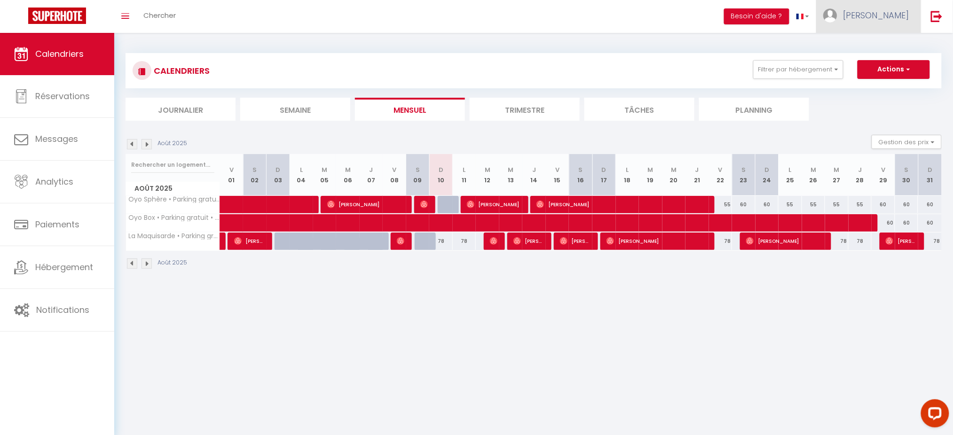
click at [890, 27] on link "[PERSON_NAME]" at bounding box center [868, 16] width 105 height 33
click at [884, 64] on link "Équipe" at bounding box center [883, 64] width 70 height 16
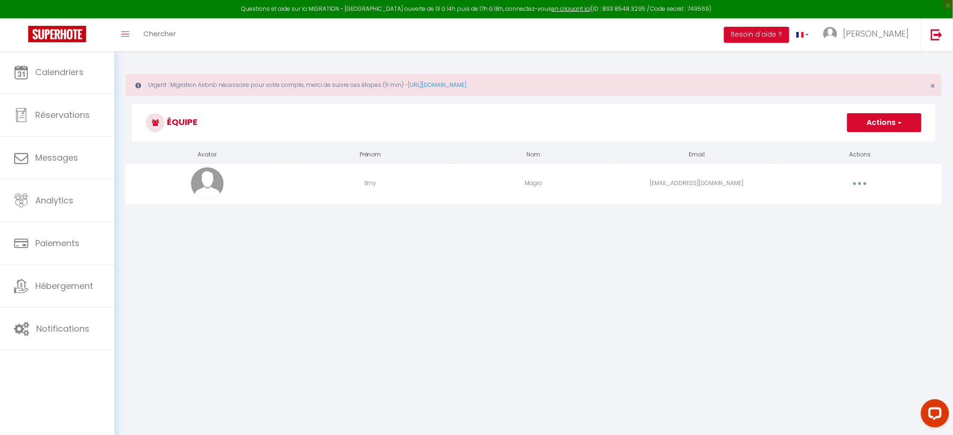
drag, startPoint x: 859, startPoint y: 176, endPoint x: 859, endPoint y: 186, distance: 10.3
click at [859, 186] on td "Editer Supprimer" at bounding box center [859, 183] width 163 height 41
click at [859, 186] on button "button" at bounding box center [859, 183] width 26 height 15
click at [829, 196] on div "Editer Supprimer" at bounding box center [835, 214] width 75 height 40
click at [823, 199] on td "Editer Supprimer" at bounding box center [859, 183] width 163 height 41
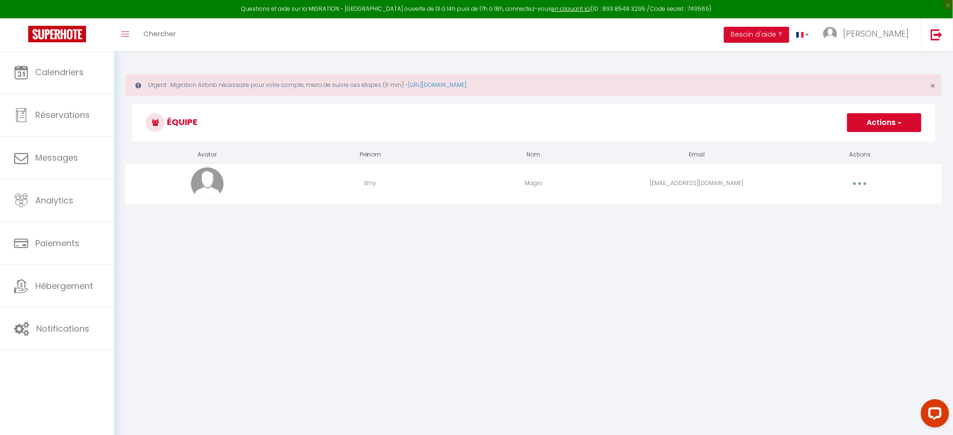
drag, startPoint x: 859, startPoint y: 194, endPoint x: 860, endPoint y: 189, distance: 4.9
click at [860, 189] on td "Editer Supprimer" at bounding box center [859, 183] width 163 height 41
click at [860, 189] on button "button" at bounding box center [859, 183] width 26 height 15
click at [829, 204] on link "Editer" at bounding box center [835, 205] width 70 height 16
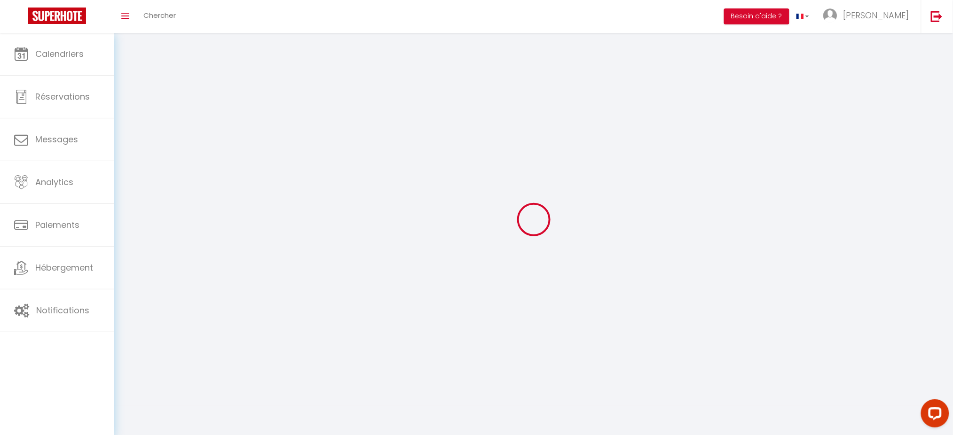
type input "Emy"
type input "Magro"
type input "[EMAIL_ADDRESS][DOMAIN_NAME]"
type textarea "[URL][DOMAIN_NAME]"
checkbox input "false"
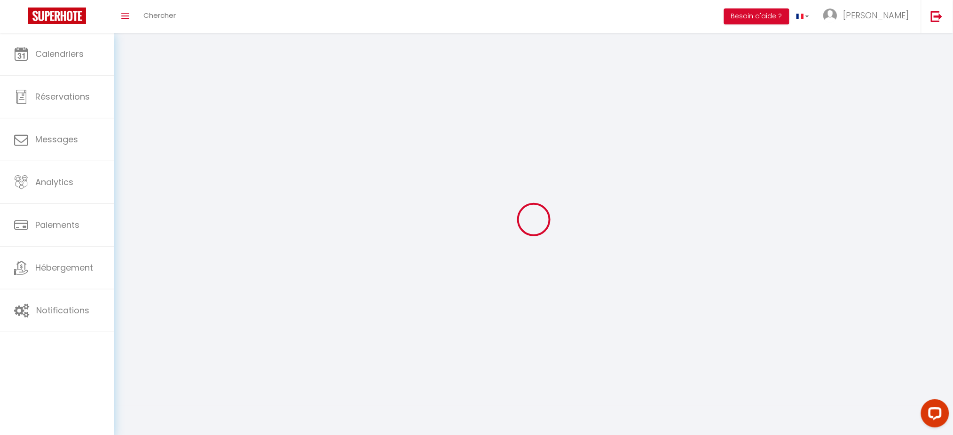
checkbox input "false"
checkbox input "true"
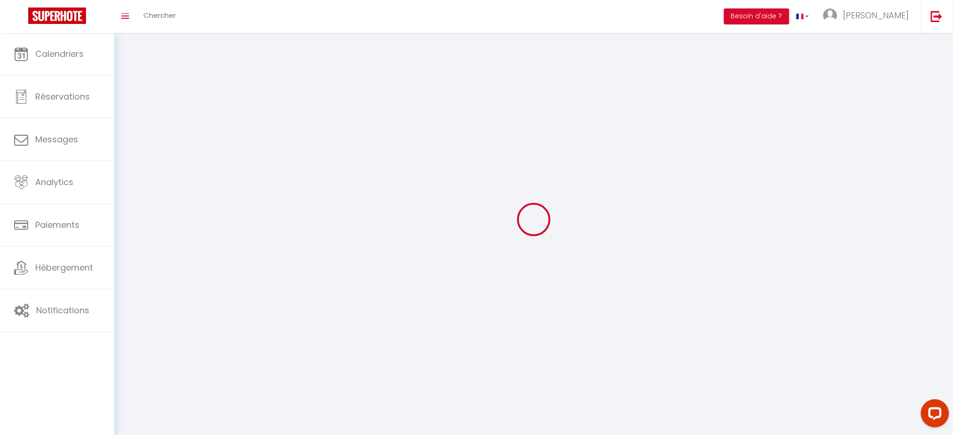
checkbox input "true"
checkbox input "false"
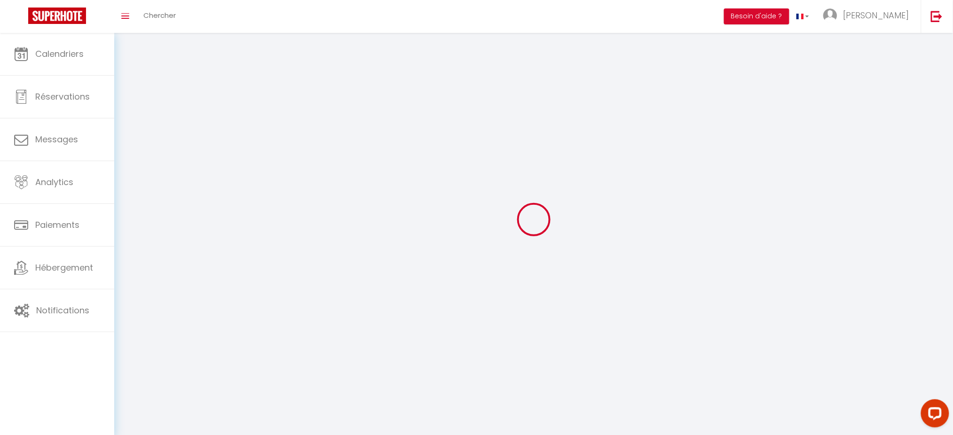
checkbox input "false"
checkbox input "true"
checkbox input "false"
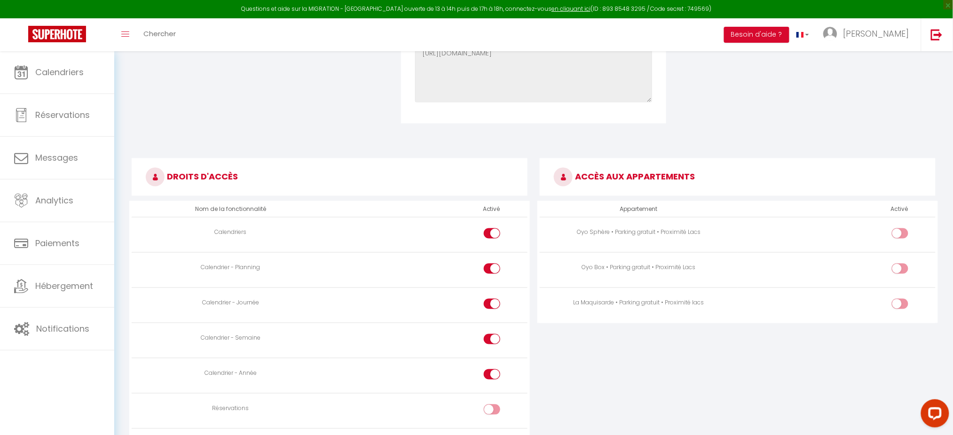
scroll to position [424, 0]
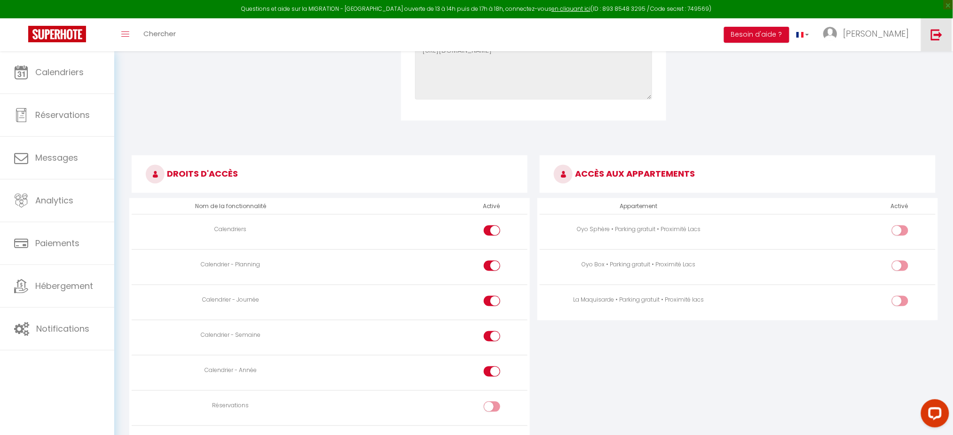
click at [935, 41] on link at bounding box center [936, 34] width 31 height 33
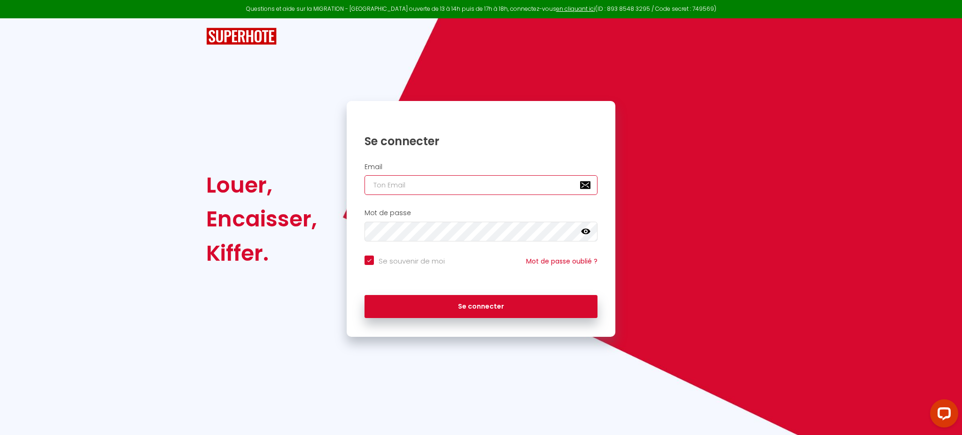
type input "[PERSON_NAME][EMAIL_ADDRESS][DOMAIN_NAME]"
checkbox input "true"
click at [492, 192] on input "[PERSON_NAME][EMAIL_ADDRESS][DOMAIN_NAME]" at bounding box center [481, 185] width 233 height 20
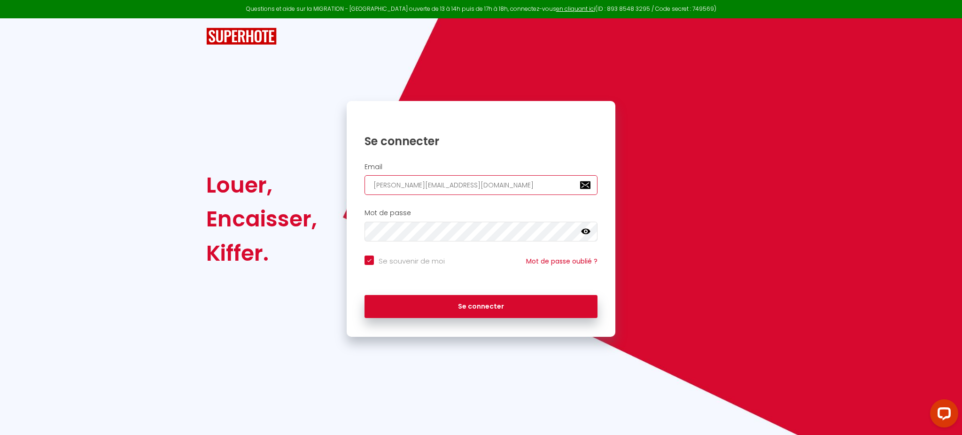
paste input "[EMAIL_ADDRESS]"
type input "[EMAIL_ADDRESS][DOMAIN_NAME]"
checkbox input "true"
type input "[EMAIL_ADDRESS][DOMAIN_NAME]"
click at [365, 295] on button "Se connecter" at bounding box center [481, 306] width 233 height 23
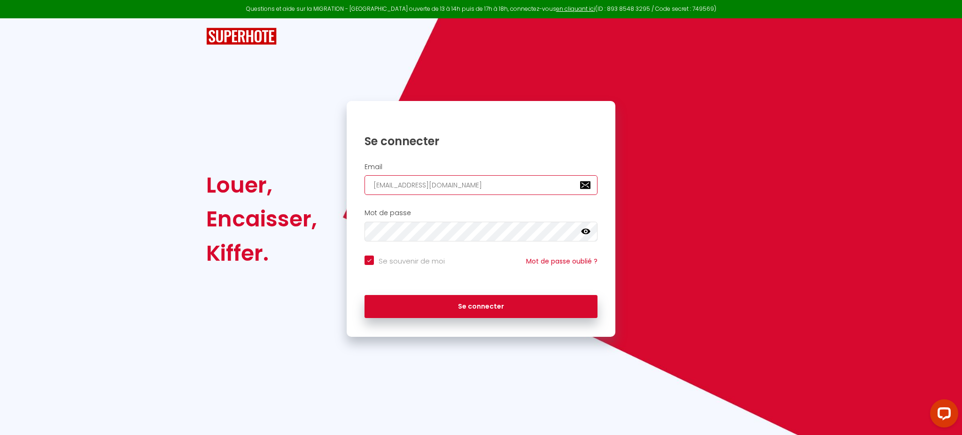
checkbox input "true"
